Goal: Obtain resource: Download file/media

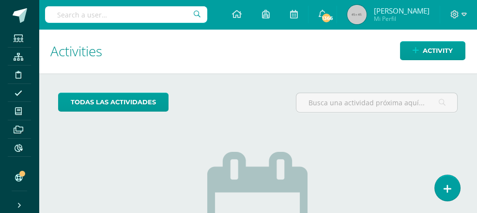
click at [60, 14] on input "text" at bounding box center [126, 14] width 162 height 16
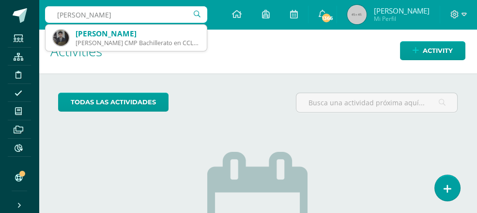
type input "mendoza pablo sebastian"
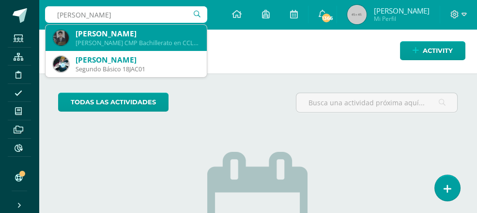
click at [120, 41] on div "Quinto Bachillerato CMP Bachillerato en CCLL con Orientación en Computación 201…" at bounding box center [137, 43] width 123 height 8
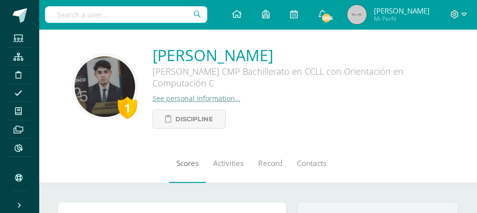
click at [176, 166] on span "Scores" at bounding box center [187, 163] width 22 height 10
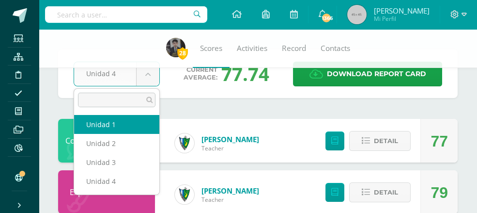
scroll to position [35, 0]
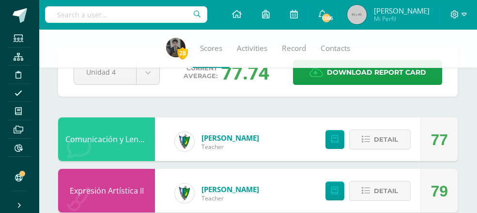
click at [111, 179] on div "Expresión Artística II" at bounding box center [106, 191] width 97 height 44
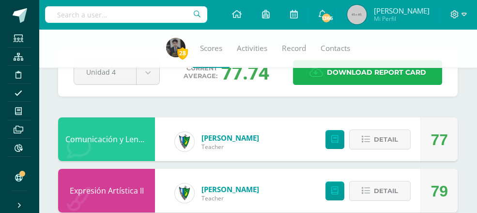
drag, startPoint x: 111, startPoint y: 179, endPoint x: 345, endPoint y: 74, distance: 256.4
click at [345, 74] on span "Download report card" at bounding box center [376, 73] width 99 height 24
